Goal: Task Accomplishment & Management: Complete application form

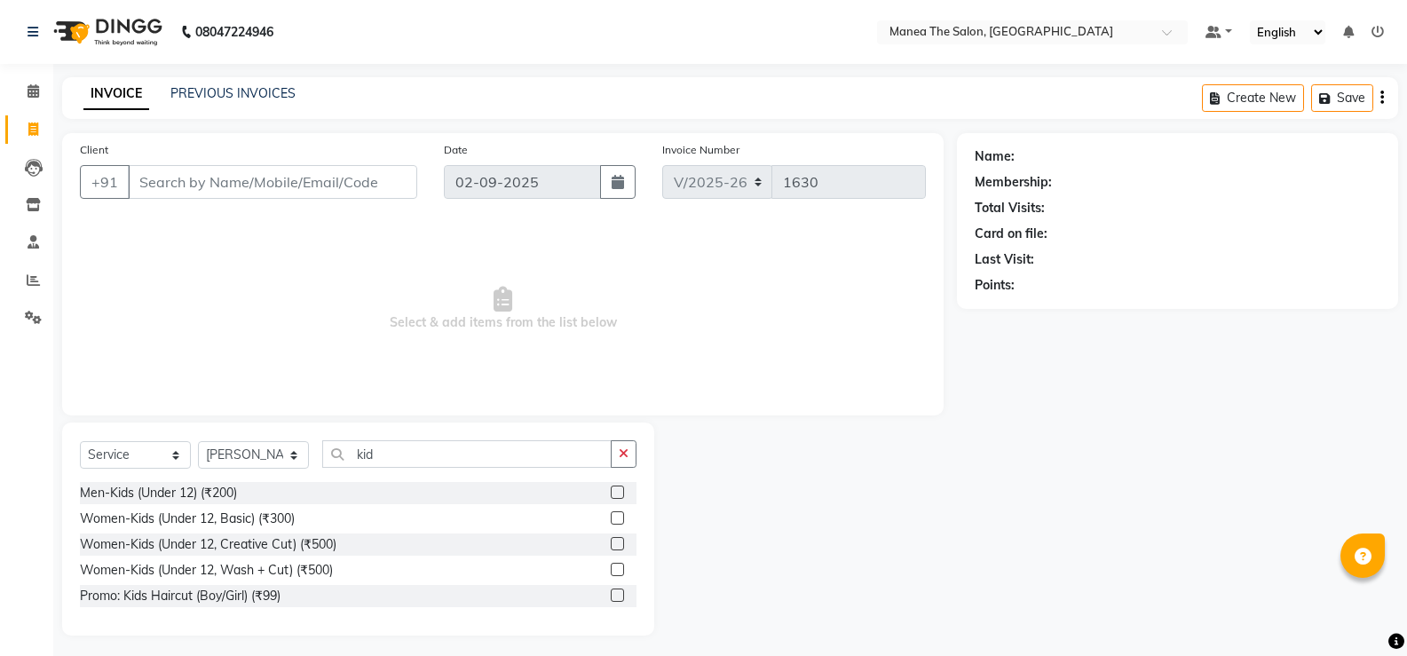
select select "5514"
select select "service"
select select "81963"
click at [615, 517] on label at bounding box center [617, 517] width 13 height 13
click at [615, 517] on input "checkbox" at bounding box center [617, 519] width 12 height 12
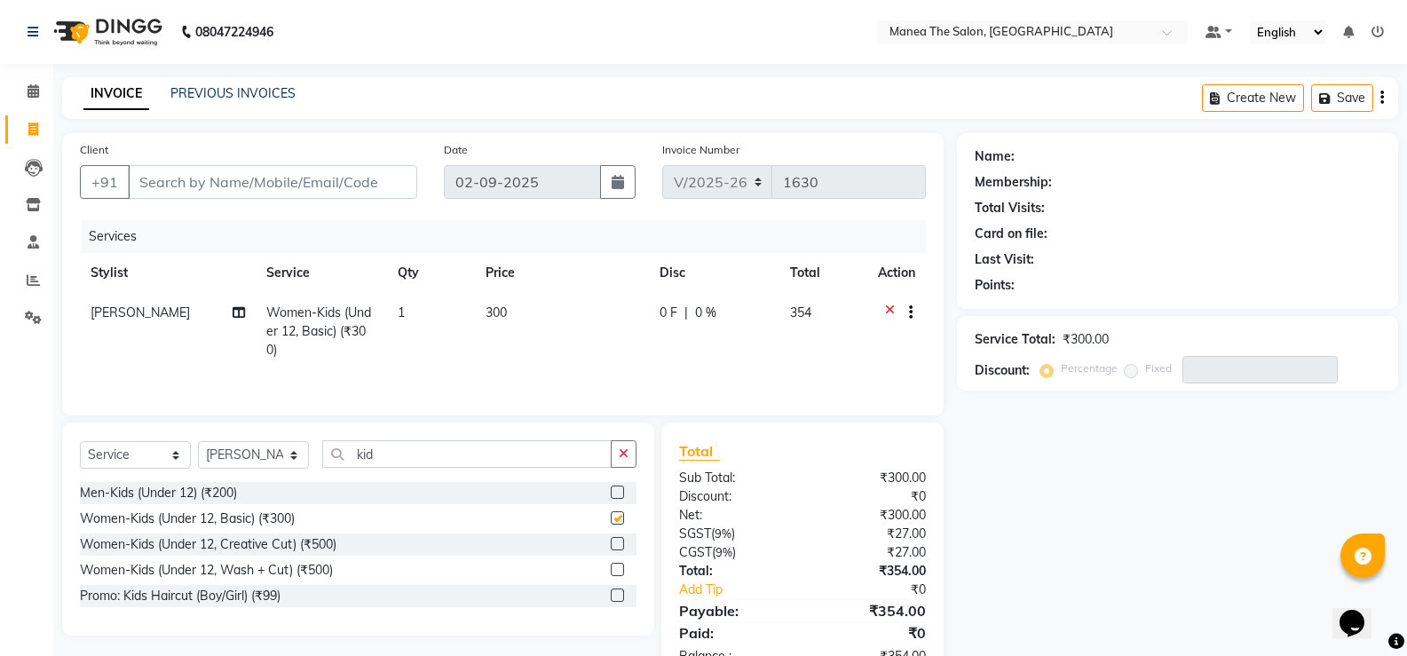
checkbox input "false"
click at [404, 449] on input "kid" at bounding box center [466, 454] width 289 height 28
type input "k"
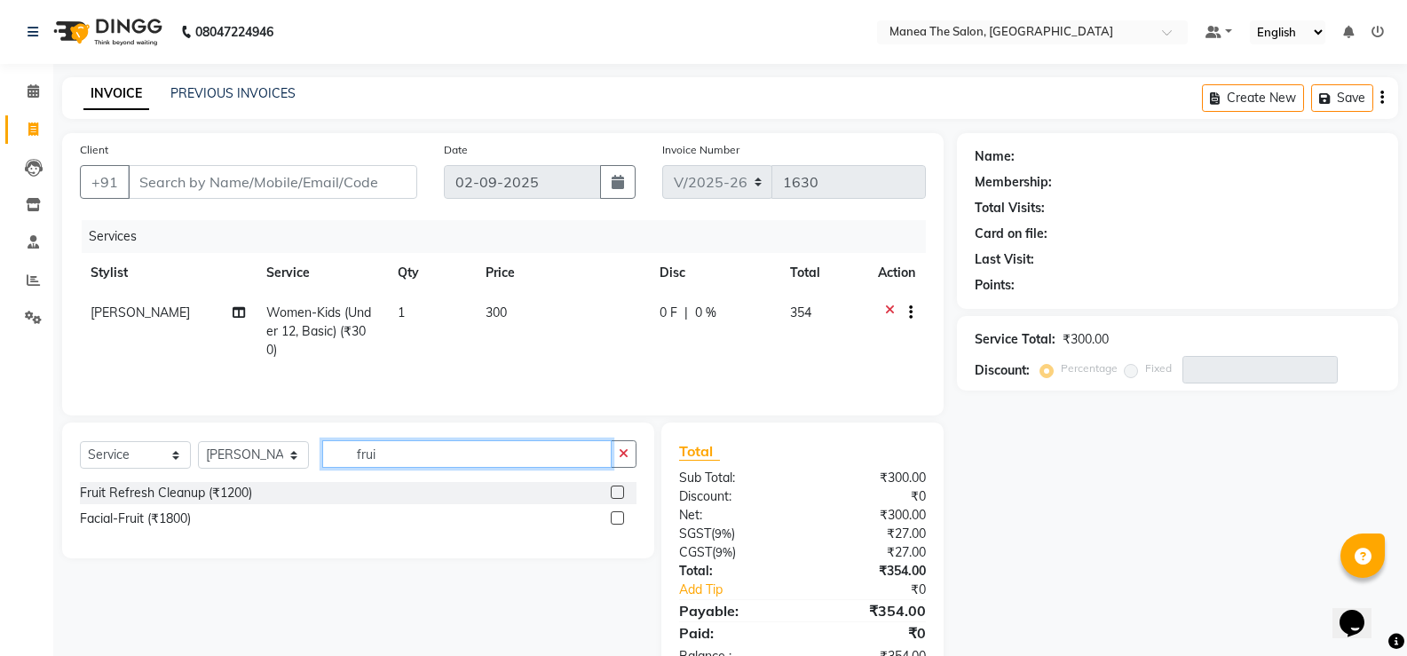
type input "frui"
click at [616, 517] on label at bounding box center [617, 517] width 13 height 13
click at [616, 517] on input "checkbox" at bounding box center [617, 519] width 12 height 12
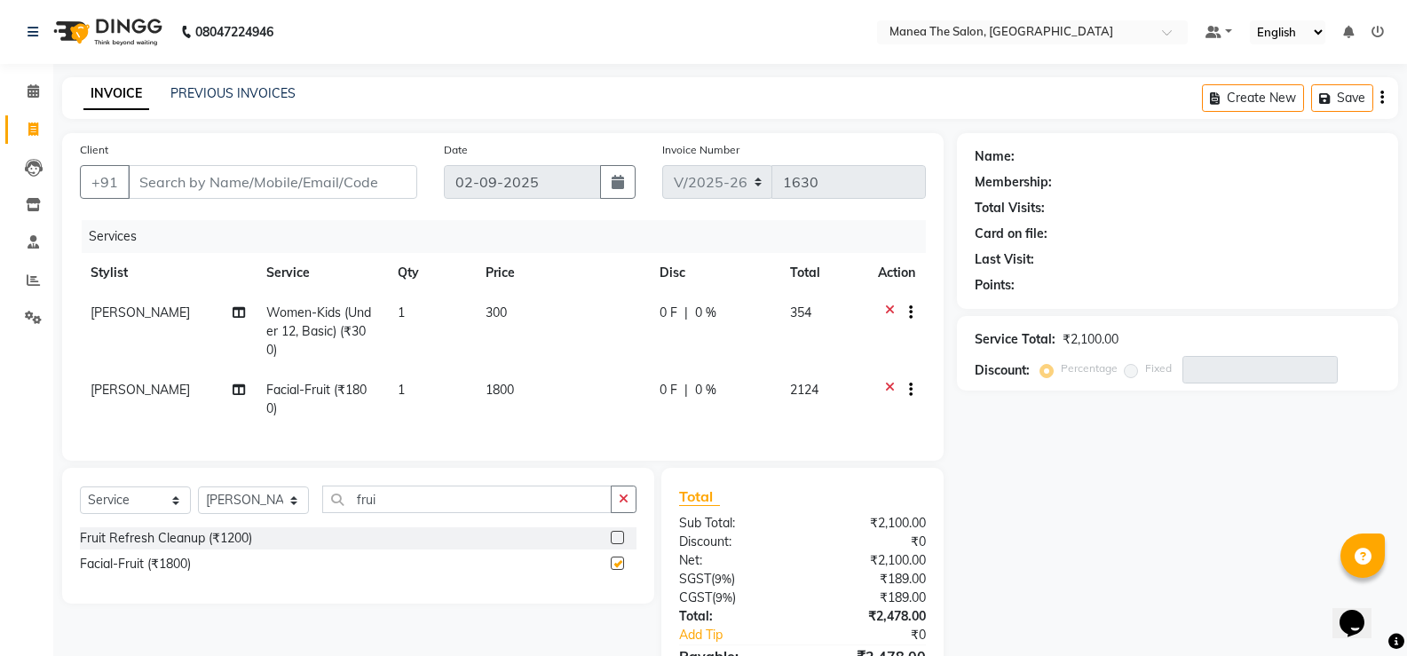
checkbox input "false"
click at [397, 511] on input "frui" at bounding box center [466, 500] width 289 height 28
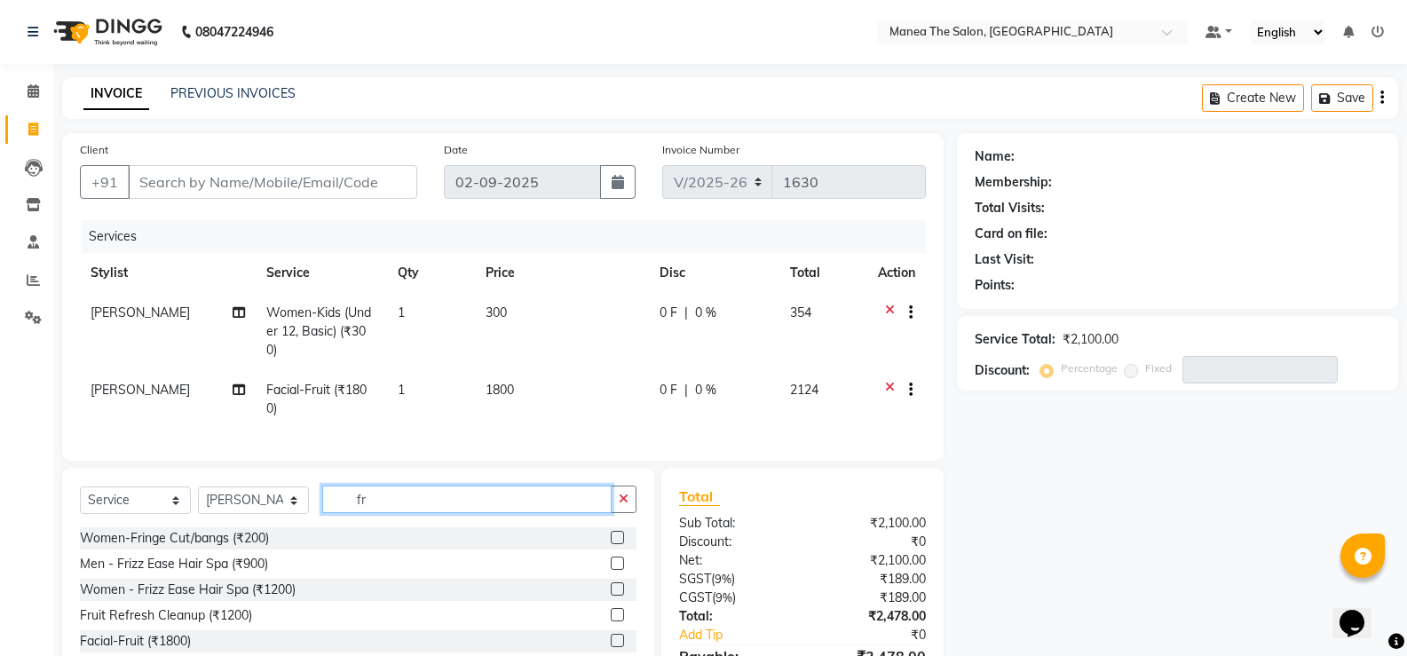
type input "f"
type input "eye"
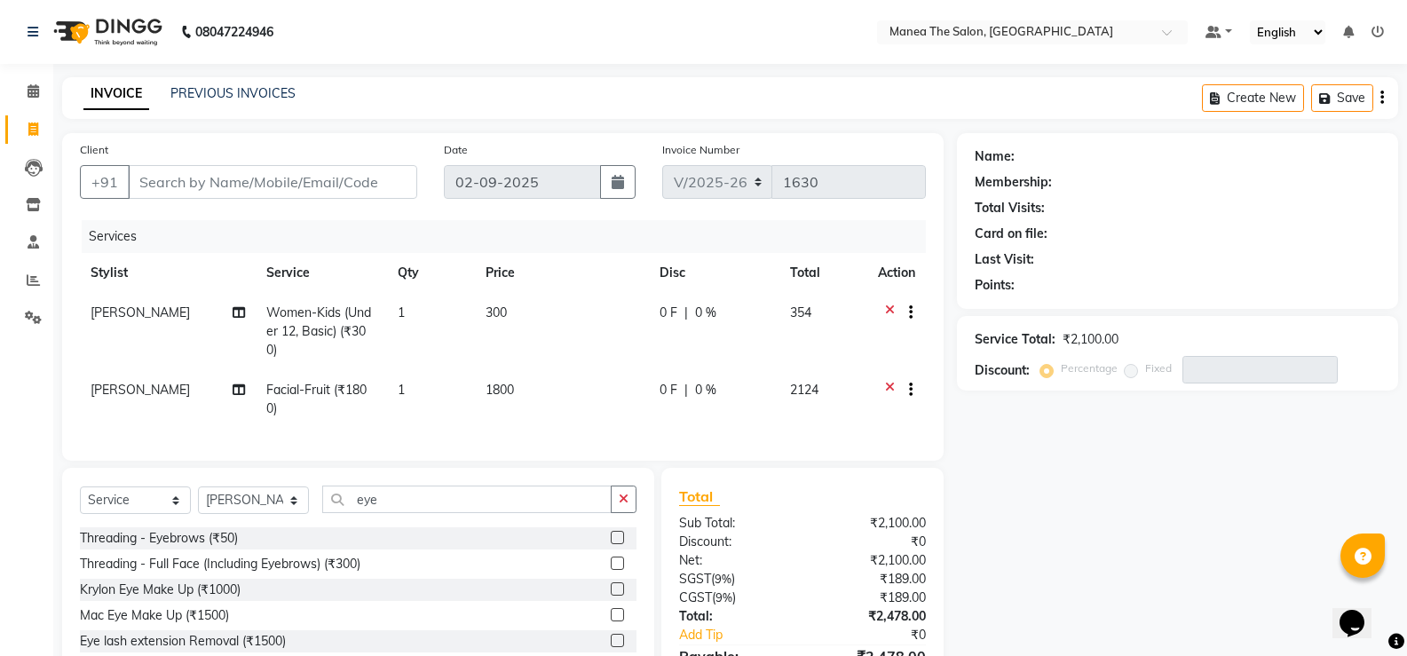
click at [611, 544] on label at bounding box center [617, 537] width 13 height 13
click at [611, 544] on input "checkbox" at bounding box center [617, 539] width 12 height 12
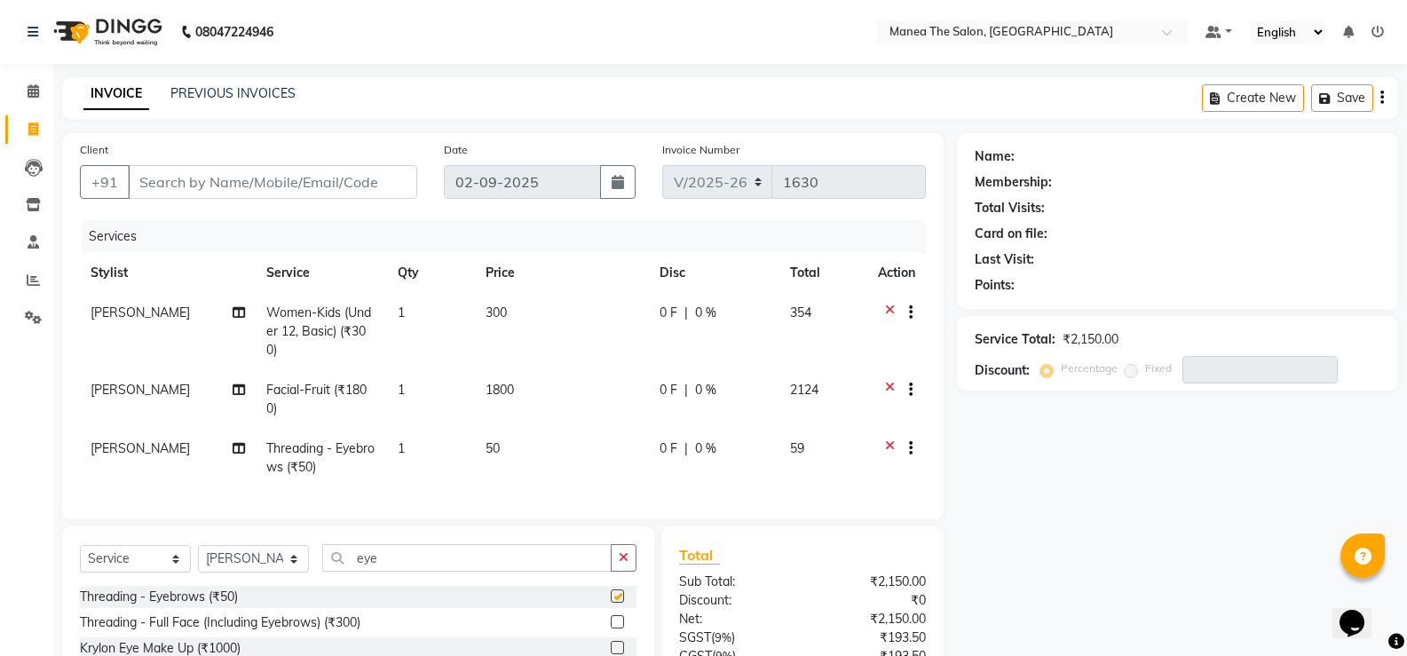
checkbox input "false"
click at [384, 176] on input "Client" at bounding box center [272, 182] width 289 height 34
click at [351, 184] on input "Client" at bounding box center [272, 182] width 289 height 34
type input "8"
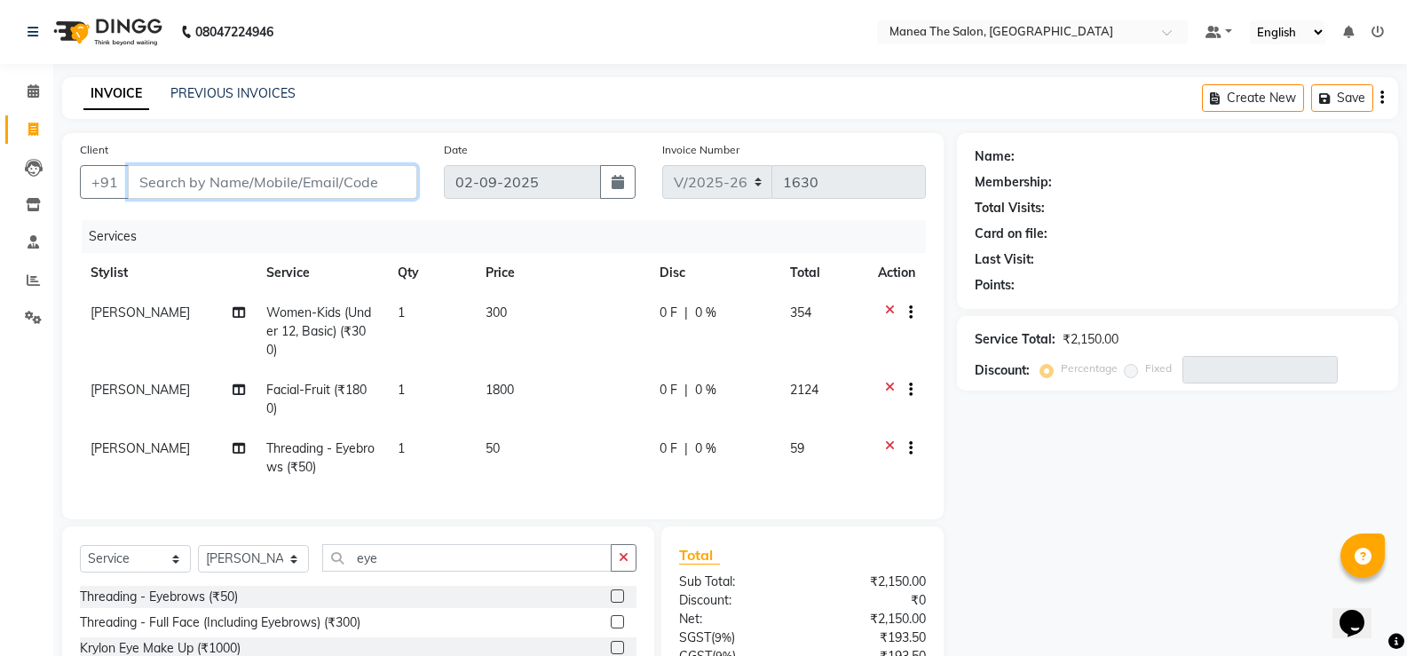
type input "0"
type input "8209170253"
click at [399, 186] on span "Add Client" at bounding box center [371, 182] width 70 height 18
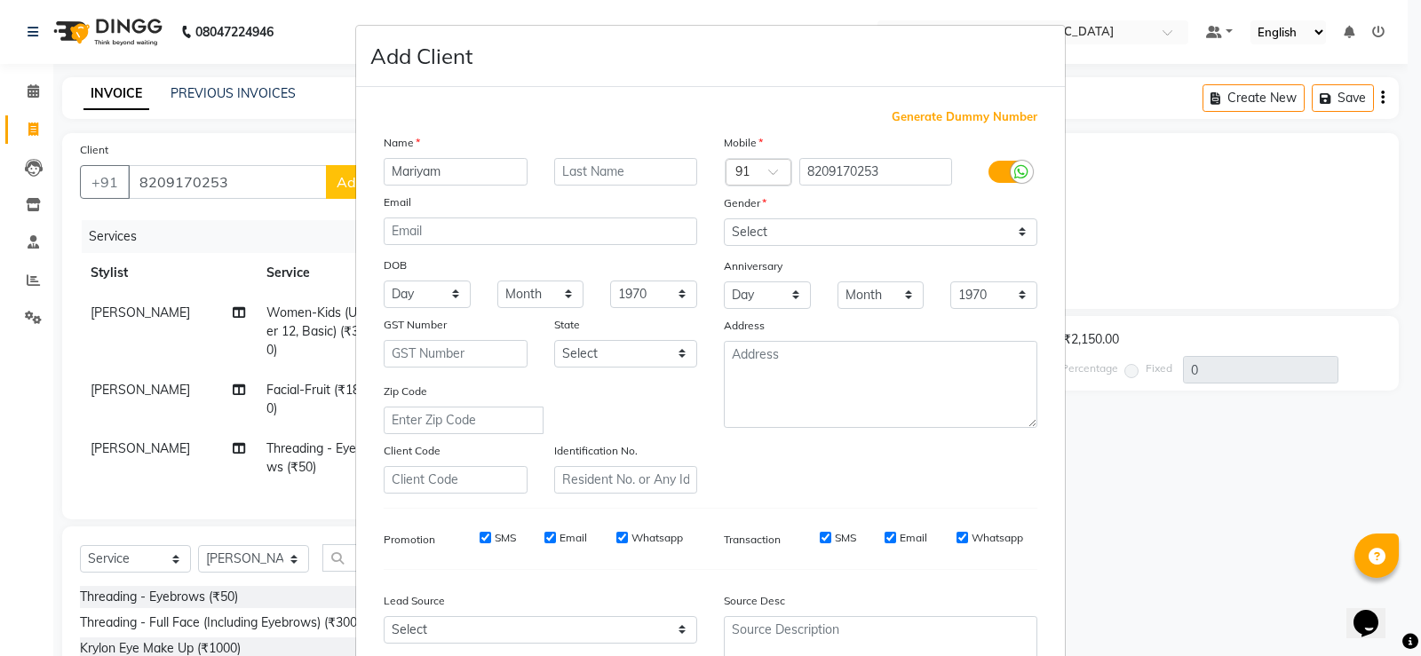
type input "Mariyam"
click at [1017, 231] on select "Select [DEMOGRAPHIC_DATA] [DEMOGRAPHIC_DATA] Other Prefer Not To Say" at bounding box center [880, 232] width 313 height 28
click at [1009, 232] on select "Select [DEMOGRAPHIC_DATA] [DEMOGRAPHIC_DATA] Other Prefer Not To Say" at bounding box center [880, 232] width 313 height 28
select select "[DEMOGRAPHIC_DATA]"
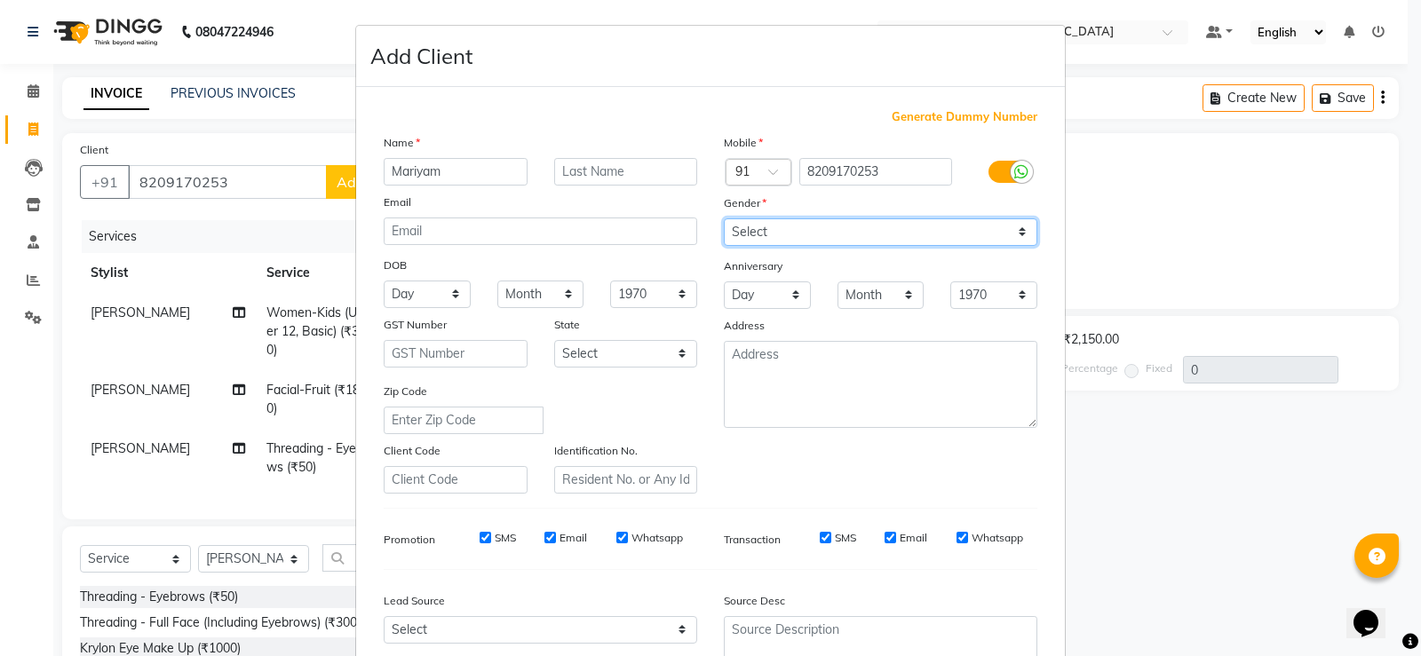
click at [724, 218] on select "Select [DEMOGRAPHIC_DATA] [DEMOGRAPHIC_DATA] Other Prefer Not To Say" at bounding box center [880, 232] width 313 height 28
click at [803, 304] on select "Day 01 02 03 04 05 06 07 08 09 10 11 12 13 14 15 16 17 18 19 20 21 22 23 24 25 …" at bounding box center [767, 295] width 87 height 28
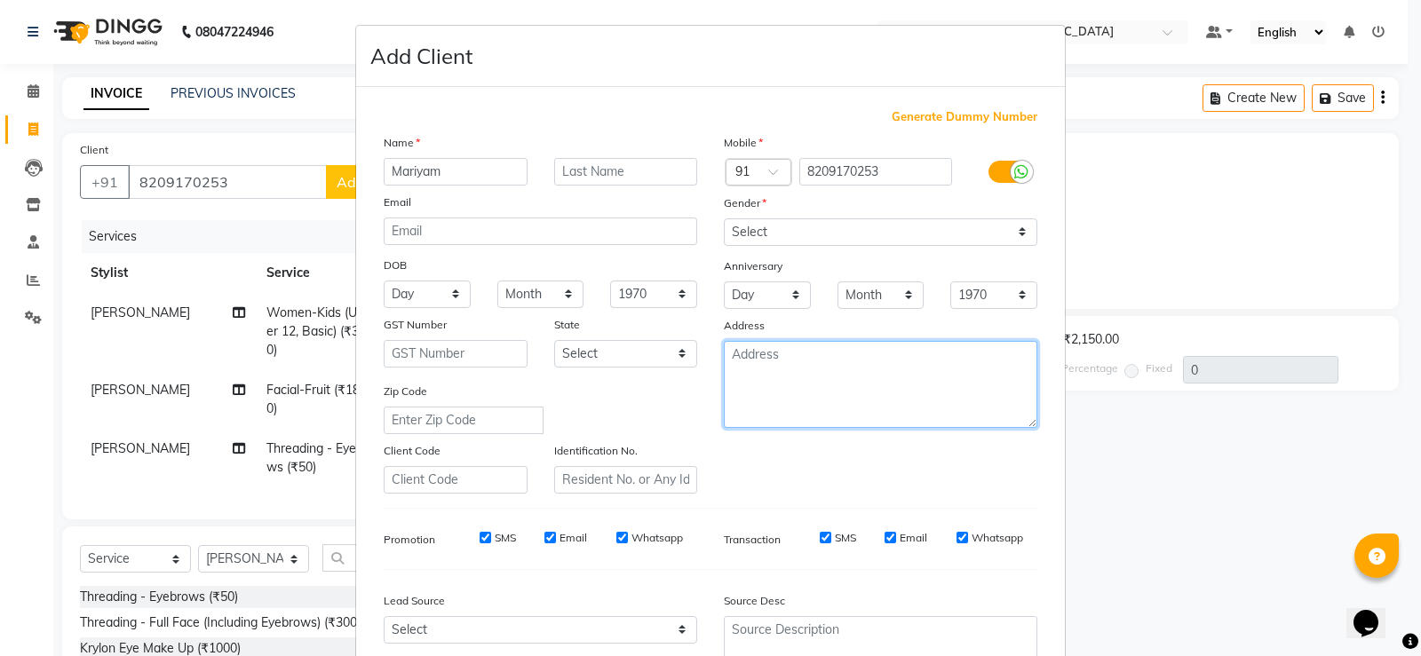
click at [918, 404] on textarea at bounding box center [880, 384] width 313 height 87
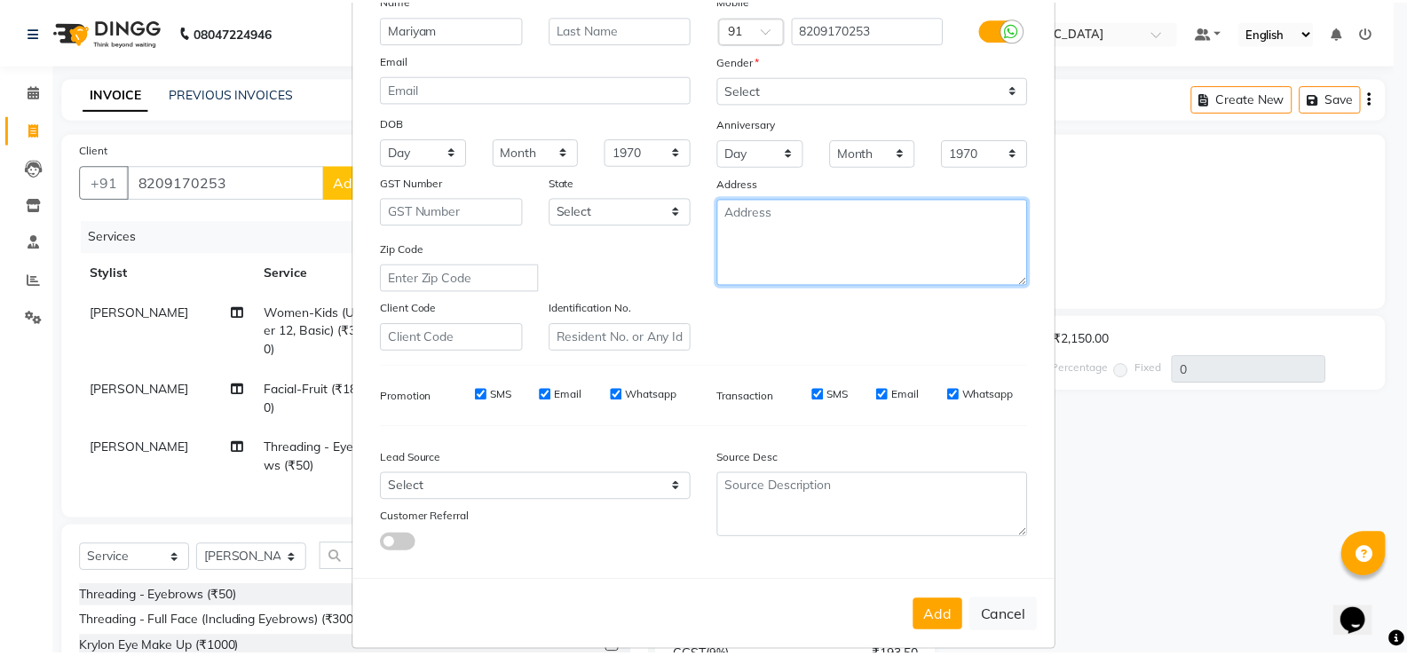
scroll to position [163, 0]
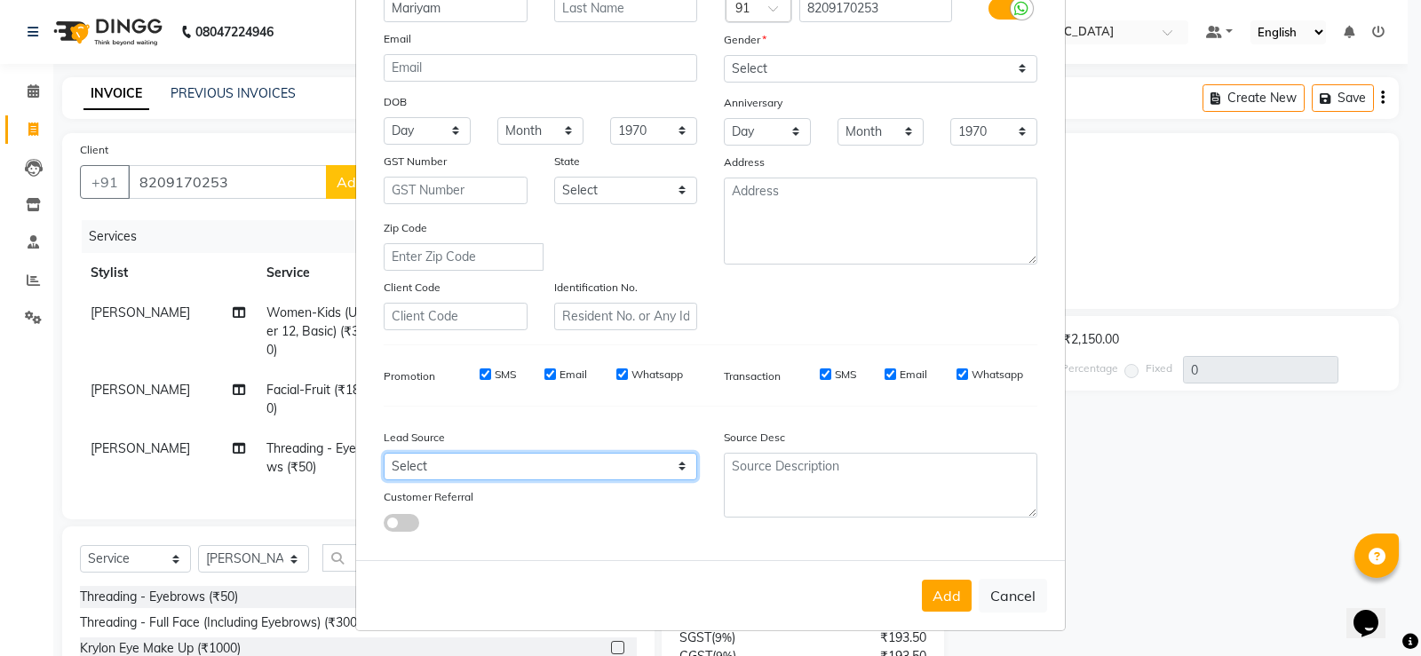
click at [679, 466] on select "Select Walk-in Referral Internet Friend Word of Mouth Advertisement Facebook Ju…" at bounding box center [540, 467] width 313 height 28
select select "35658"
click at [384, 453] on select "Select Walk-in Referral Internet Friend Word of Mouth Advertisement Facebook Ju…" at bounding box center [540, 467] width 313 height 28
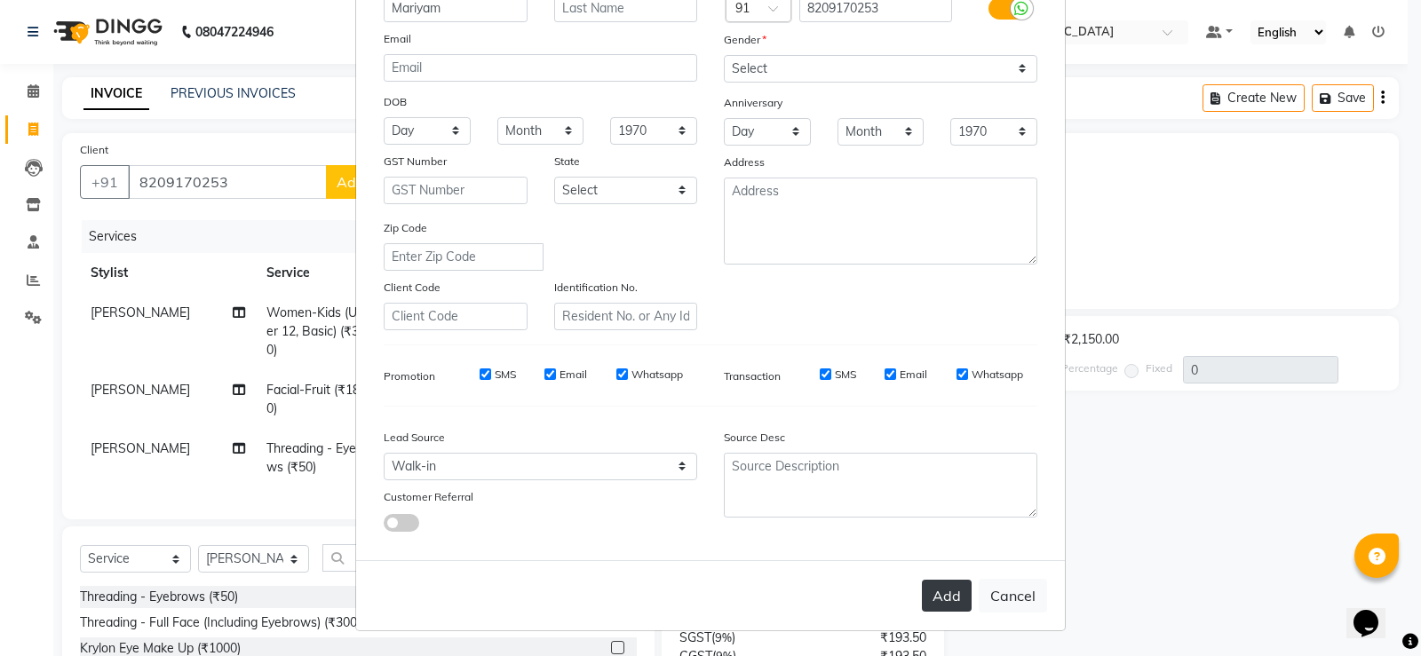
click at [952, 596] on button "Add" at bounding box center [947, 596] width 50 height 32
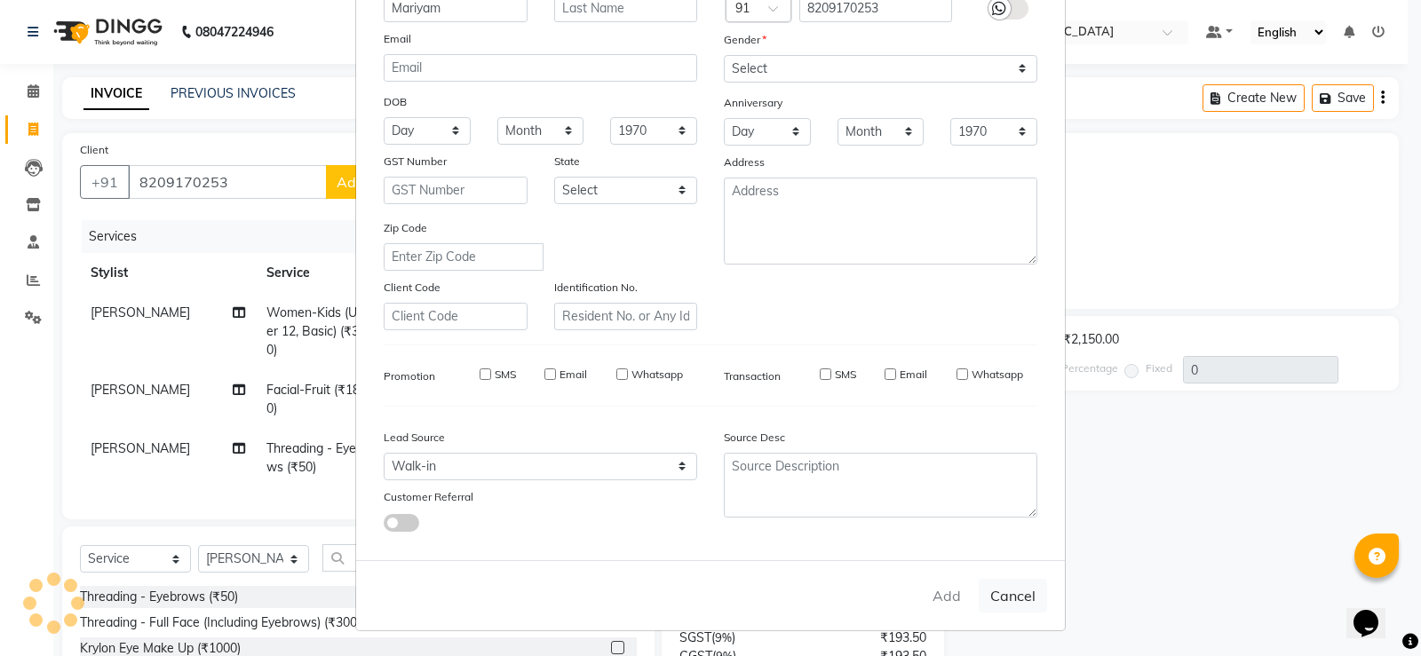
type input "82******53"
select select
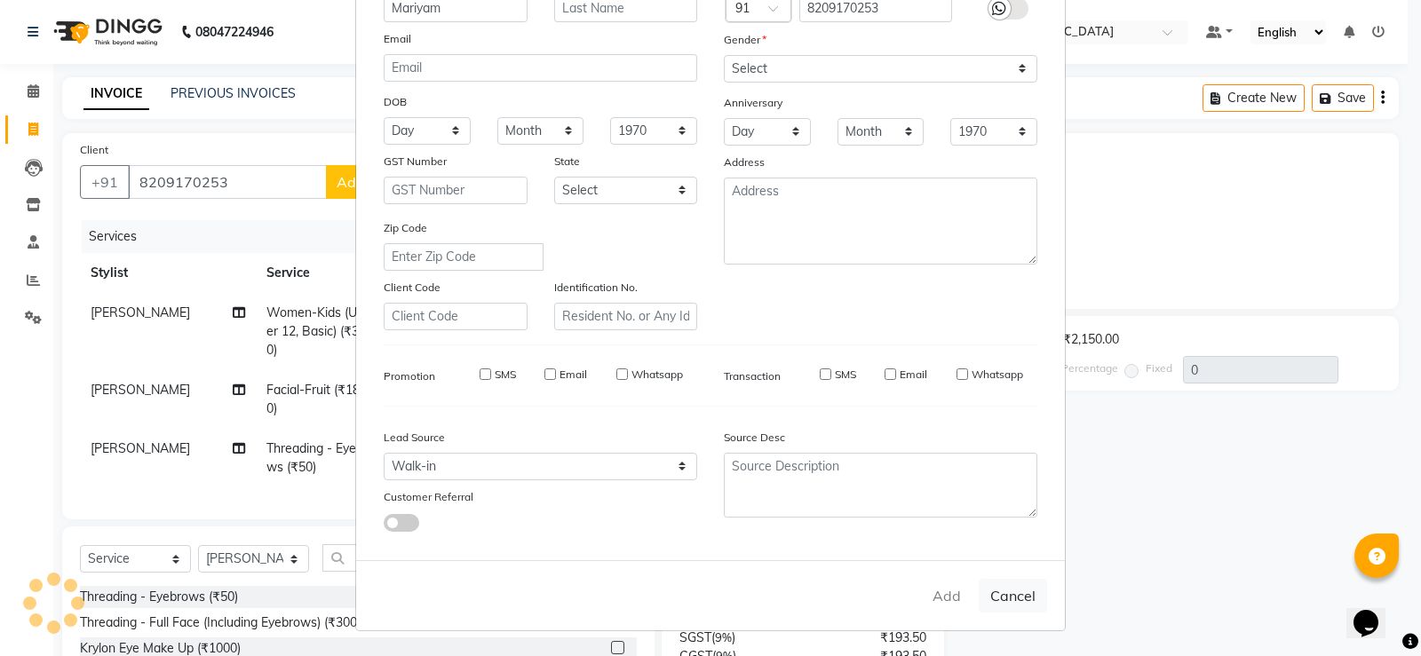
select select
checkbox input "false"
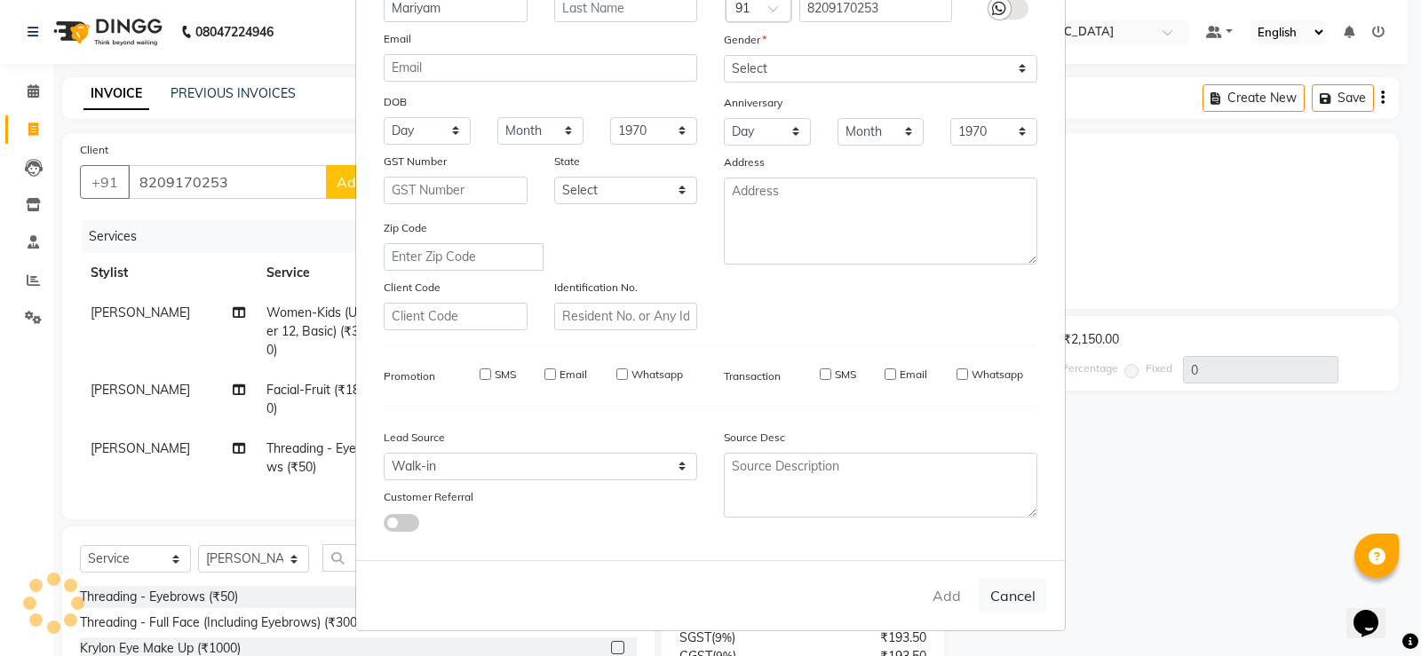
checkbox input "false"
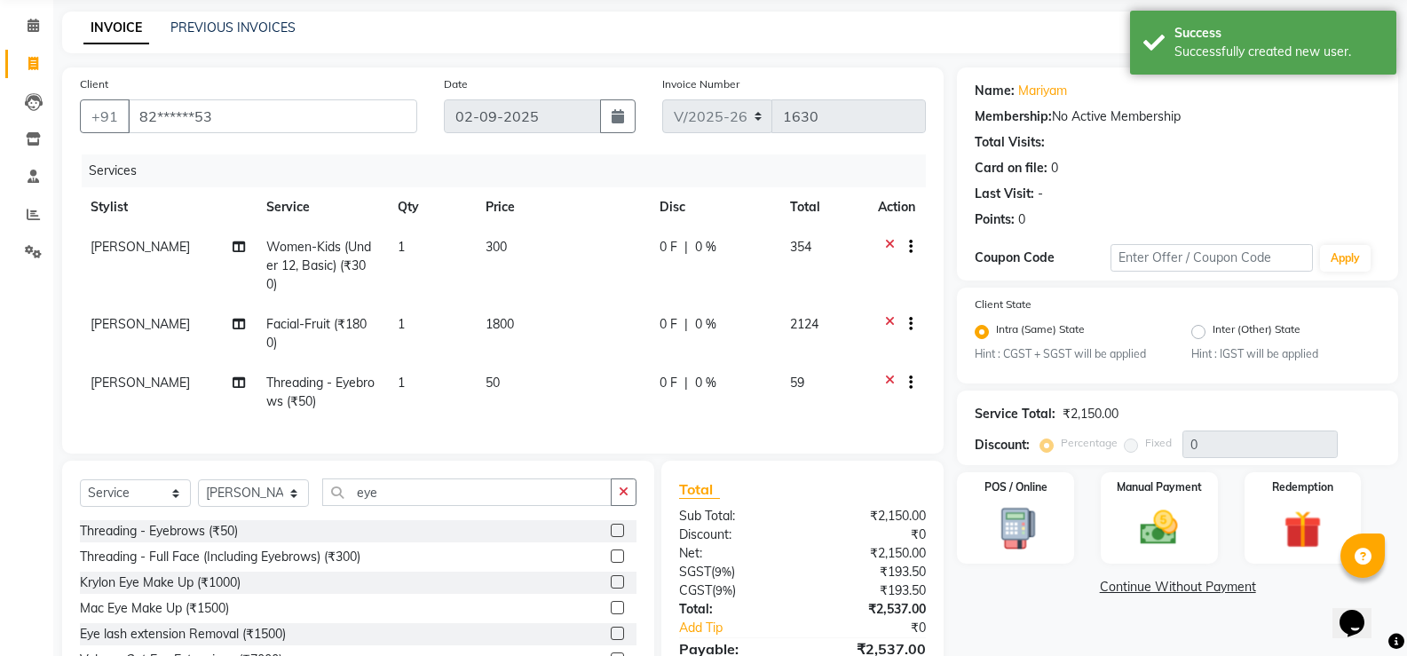
scroll to position [172, 0]
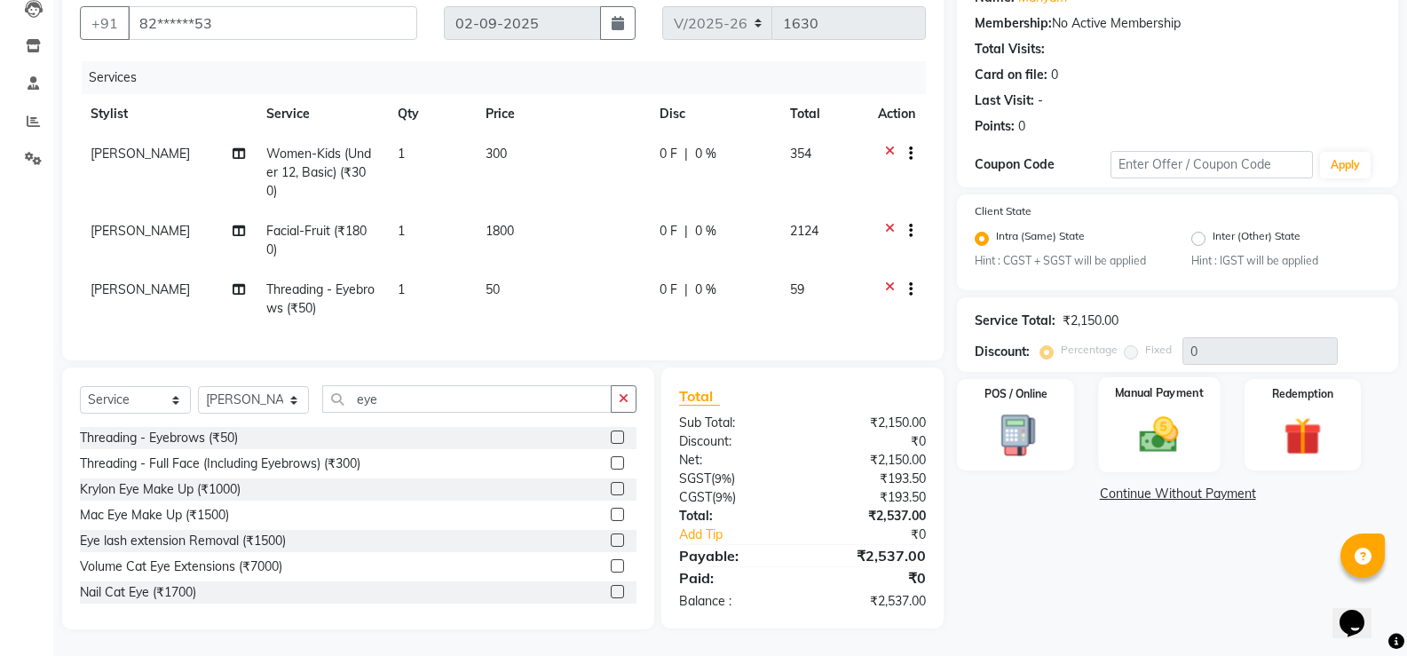
click at [1141, 413] on img at bounding box center [1159, 435] width 63 height 45
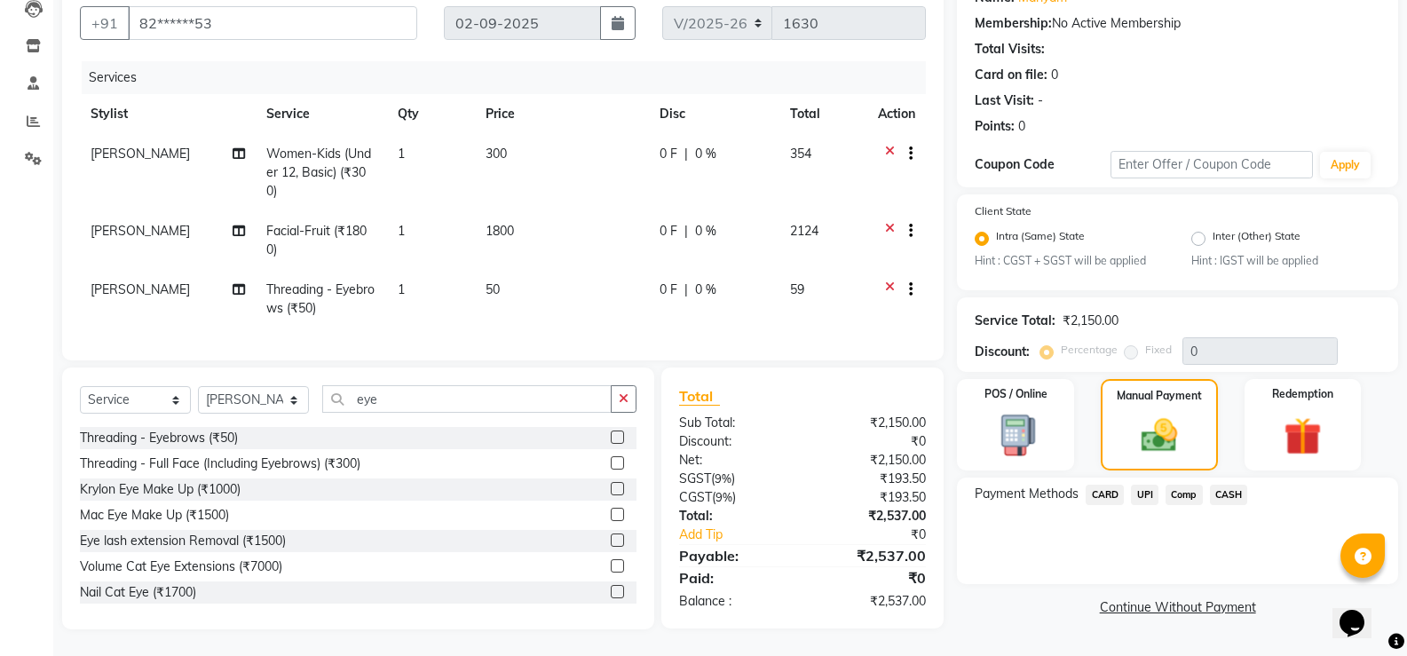
click at [1147, 485] on span "UPI" at bounding box center [1145, 495] width 28 height 20
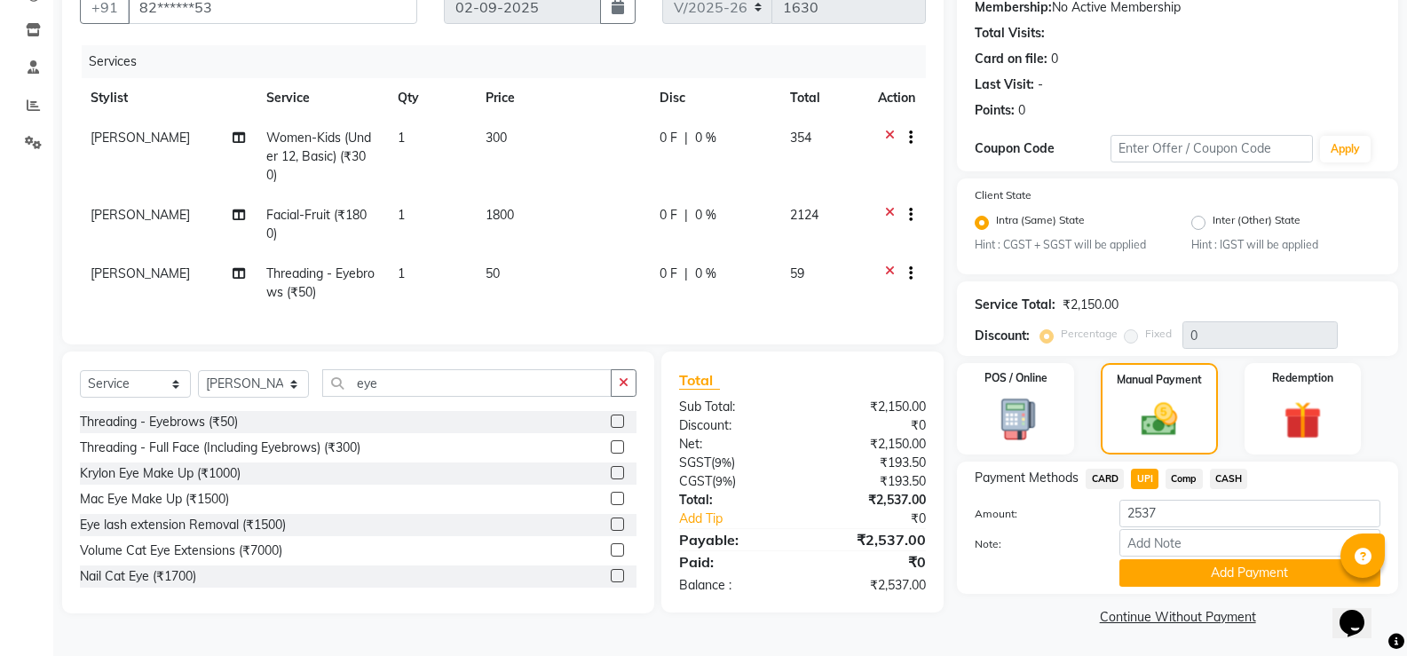
scroll to position [176, 0]
click at [1238, 576] on button "Add Payment" at bounding box center [1250, 572] width 261 height 28
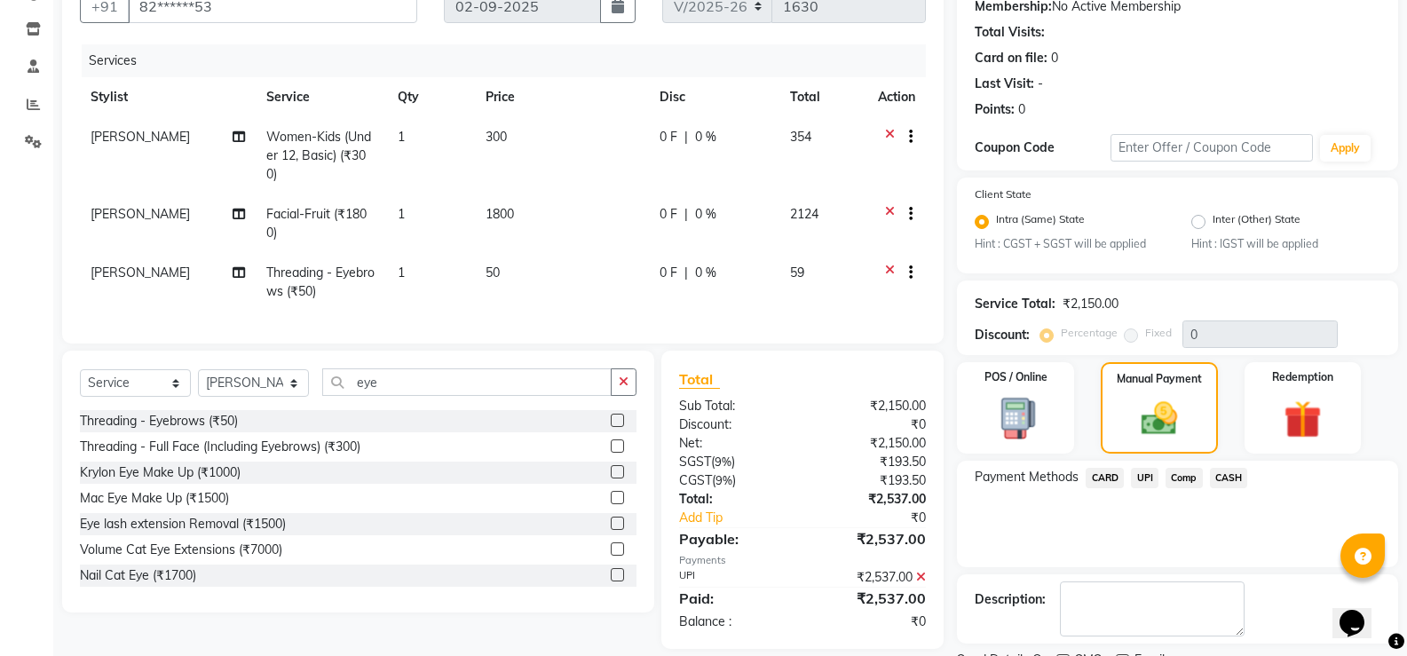
scroll to position [250, 0]
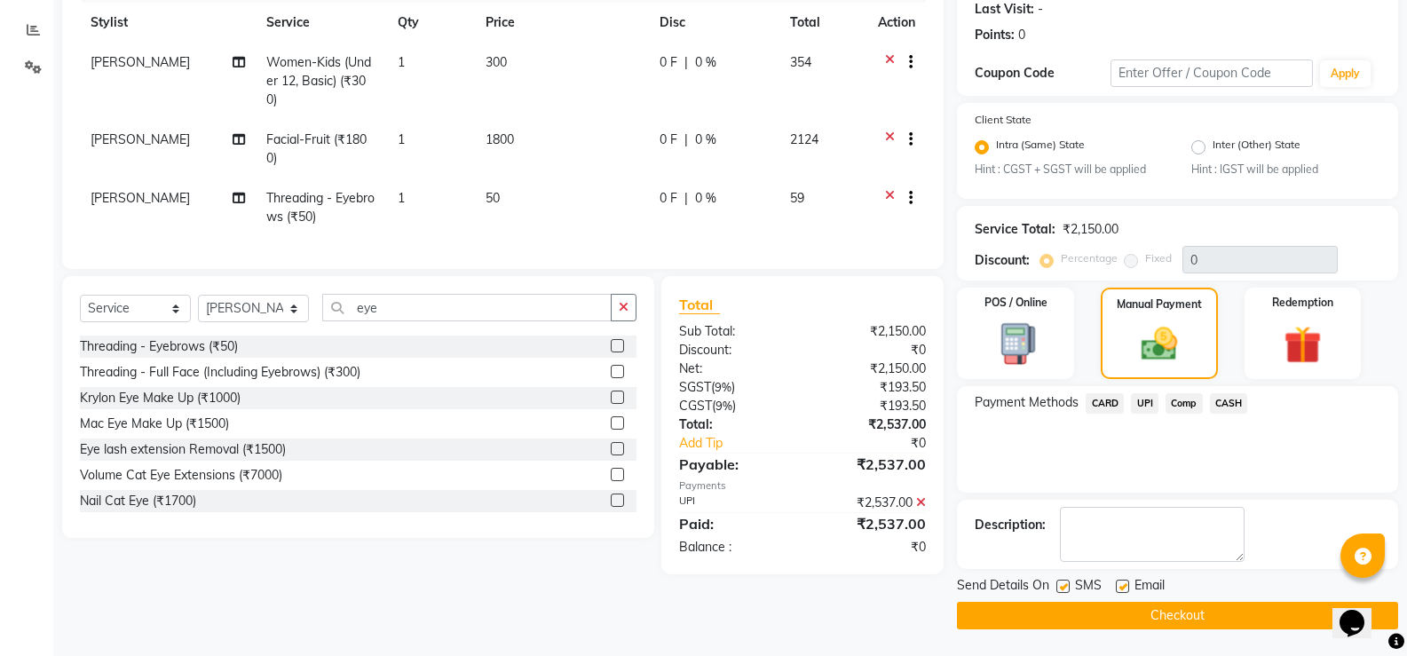
click at [1210, 612] on button "Checkout" at bounding box center [1177, 616] width 441 height 28
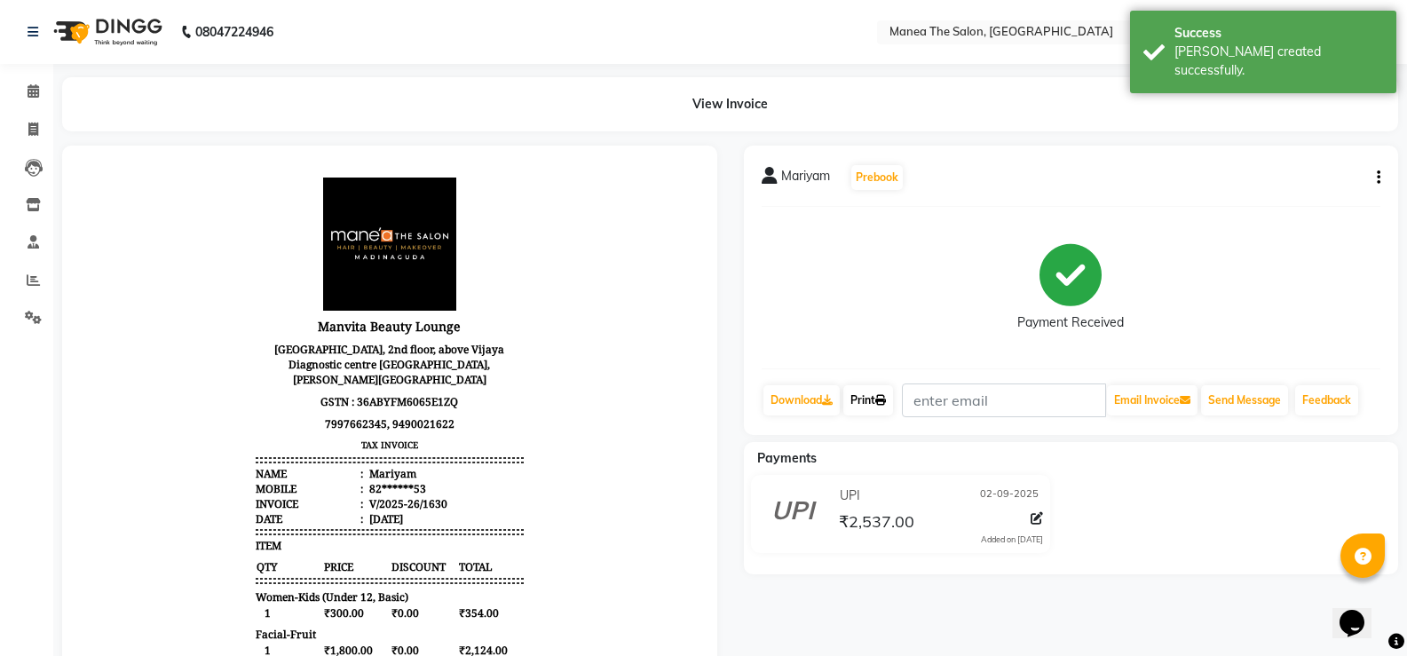
click at [871, 402] on link "Print" at bounding box center [868, 400] width 50 height 30
